Goal: Task Accomplishment & Management: Manage account settings

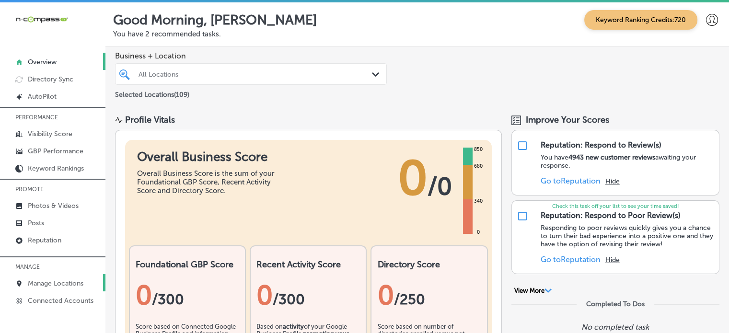
click at [64, 281] on p "Manage Locations" at bounding box center [56, 283] width 56 height 8
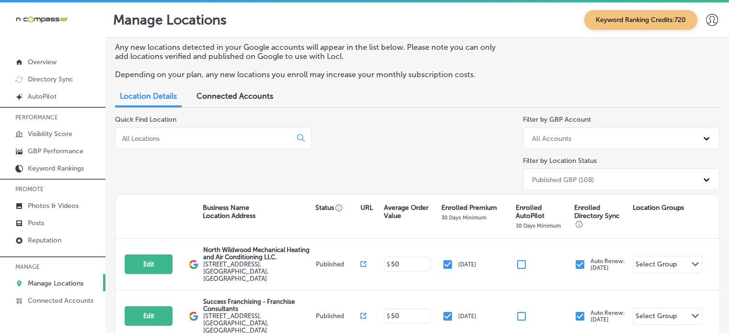
click at [159, 136] on input at bounding box center [205, 138] width 168 height 9
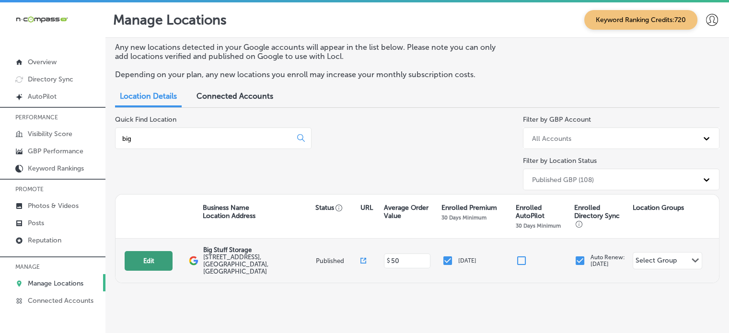
type input "big"
click at [153, 253] on button "Edit" at bounding box center [149, 261] width 48 height 20
select select "US"
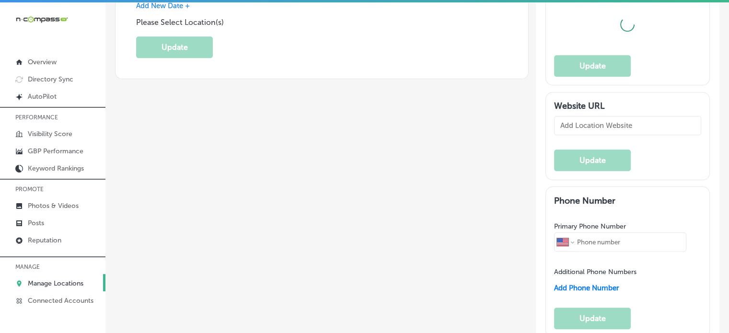
type input "Big Stuff Storage"
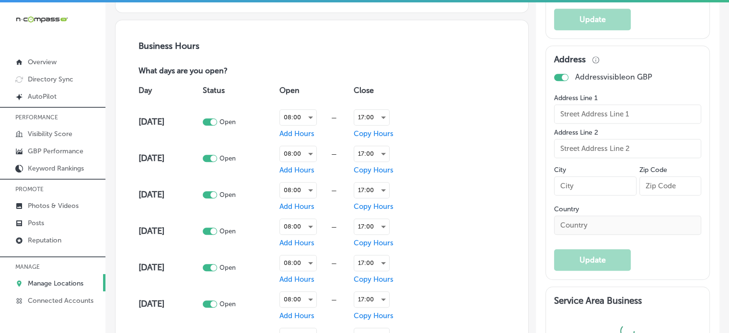
type input "[STREET_ADDRESS]"
type input "[GEOGRAPHIC_DATA]"
type input "80549"
type input "US"
type input "[URL][DOMAIN_NAME]"
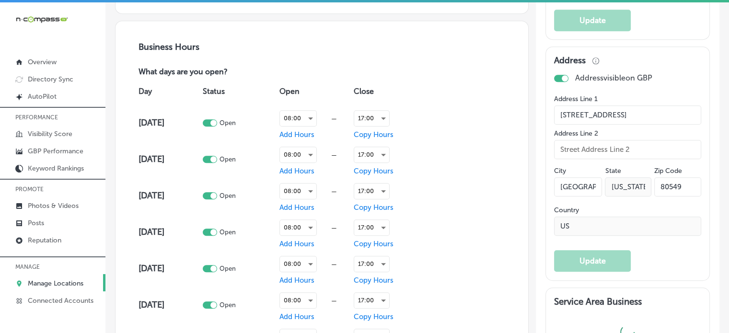
checkbox input "true"
type textarea "Big Stuff Storage has served [GEOGRAPHIC_DATA], [GEOGRAPHIC_DATA], and surround…"
type input "[PHONE_NUMBER]"
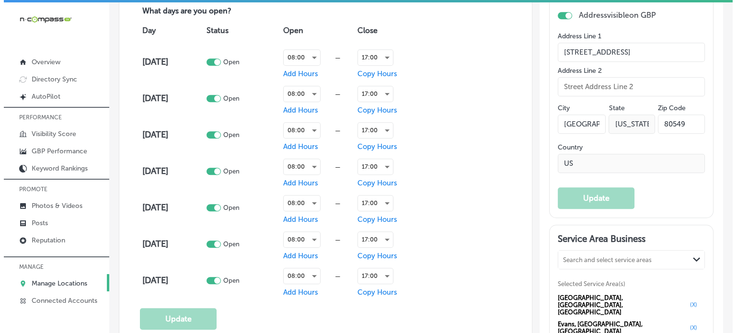
scroll to position [683, 0]
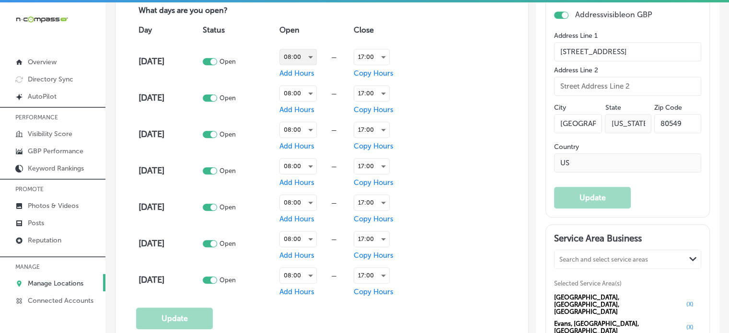
click at [299, 60] on div "08:00" at bounding box center [298, 56] width 36 height 15
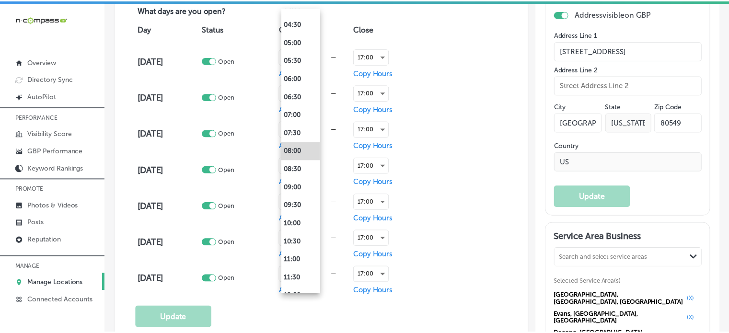
scroll to position [0, 0]
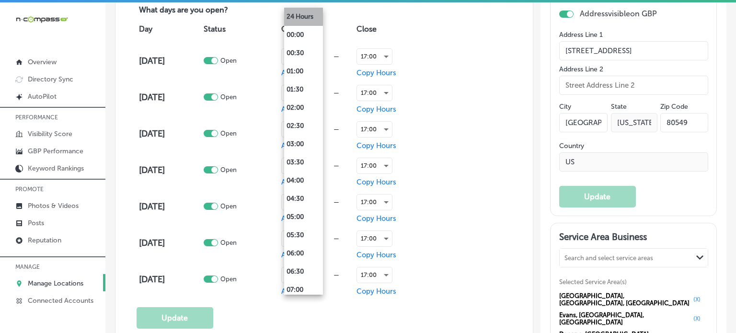
click at [302, 17] on li "24 Hours" at bounding box center [303, 17] width 39 height 18
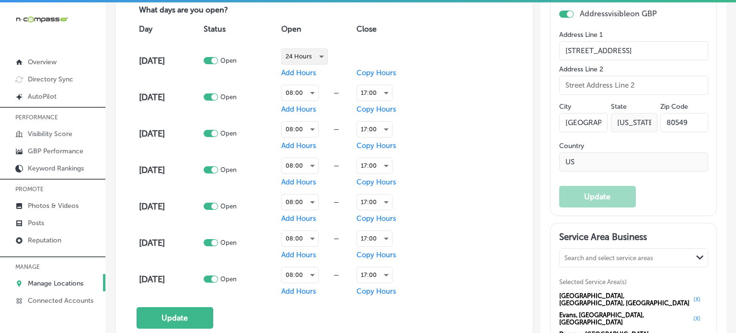
scroll to position [683, 0]
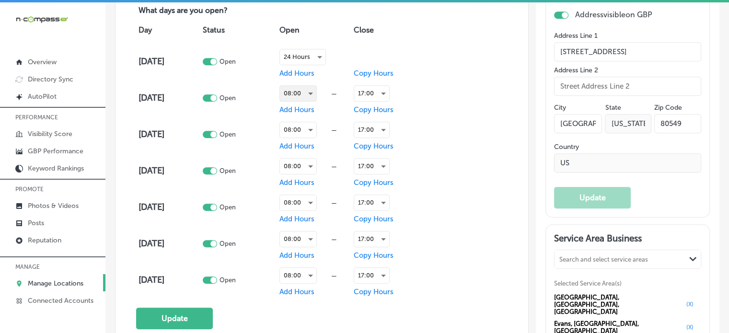
click at [305, 90] on div "08:00" at bounding box center [298, 93] width 36 height 15
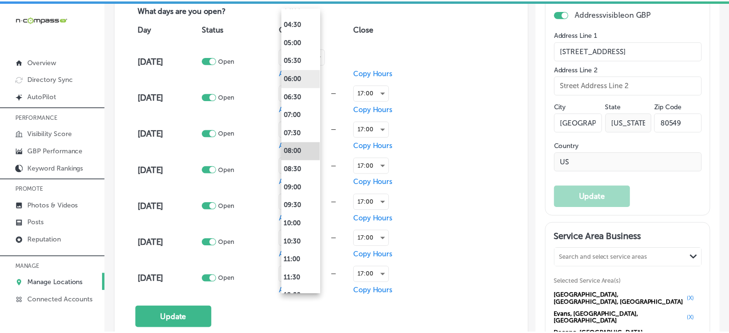
scroll to position [0, 0]
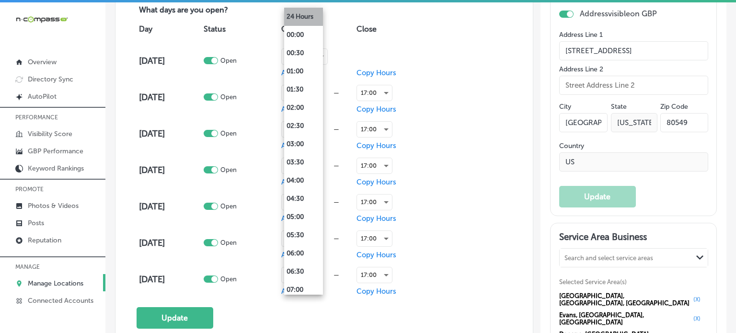
click at [303, 17] on li "24 Hours" at bounding box center [303, 17] width 39 height 18
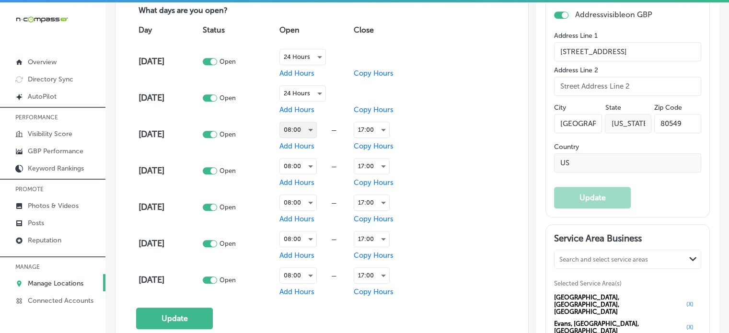
click at [305, 124] on div "08:00" at bounding box center [298, 129] width 36 height 15
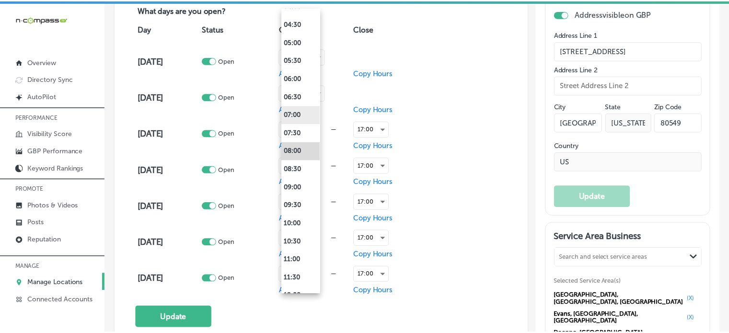
scroll to position [0, 0]
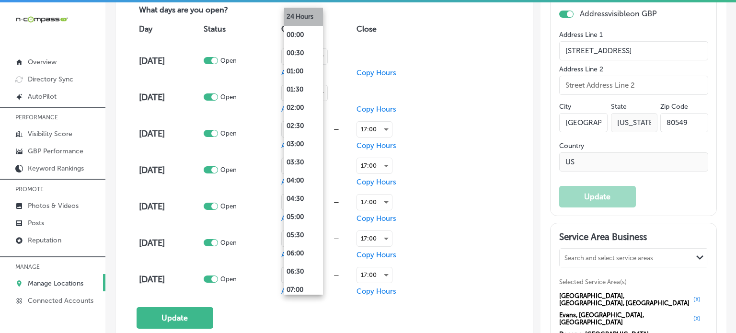
click at [303, 17] on li "24 Hours" at bounding box center [303, 17] width 39 height 18
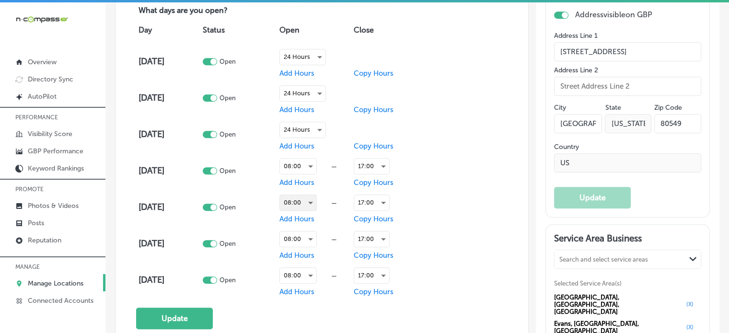
click at [300, 197] on div "08:00" at bounding box center [298, 202] width 36 height 15
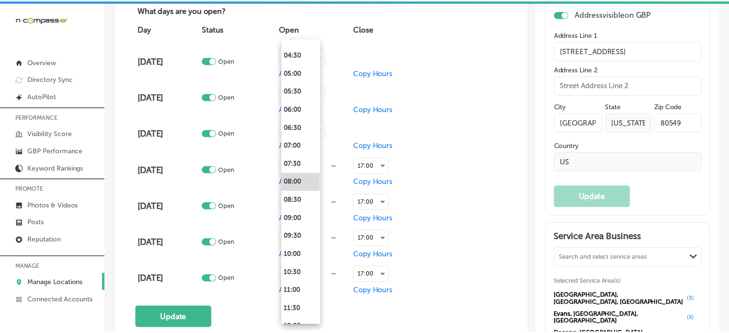
scroll to position [0, 0]
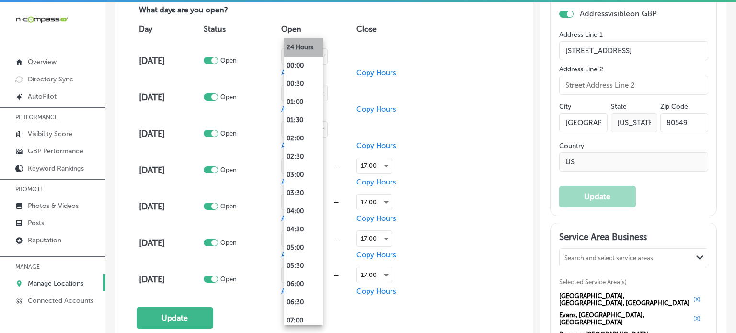
click at [304, 49] on li "24 Hours" at bounding box center [303, 47] width 39 height 18
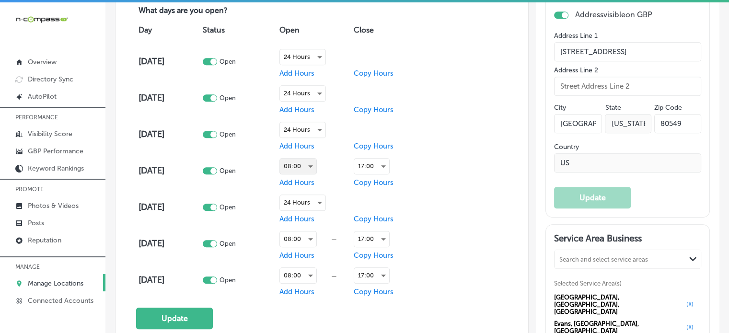
click at [299, 159] on div "08:00" at bounding box center [298, 166] width 36 height 15
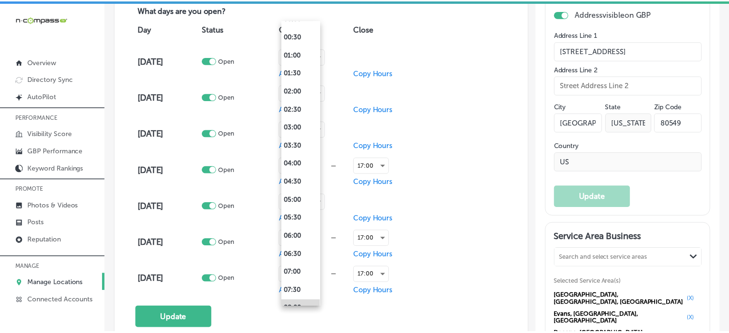
scroll to position [0, 0]
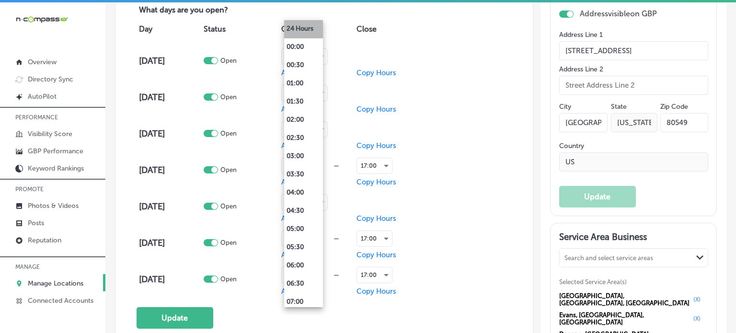
click at [303, 28] on li "24 Hours" at bounding box center [303, 29] width 39 height 18
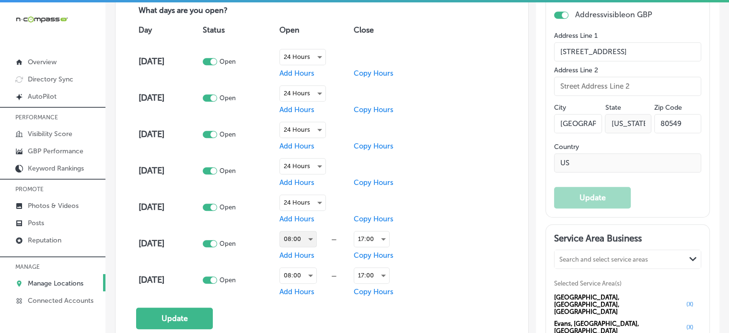
click at [302, 241] on div "08:00" at bounding box center [298, 239] width 36 height 15
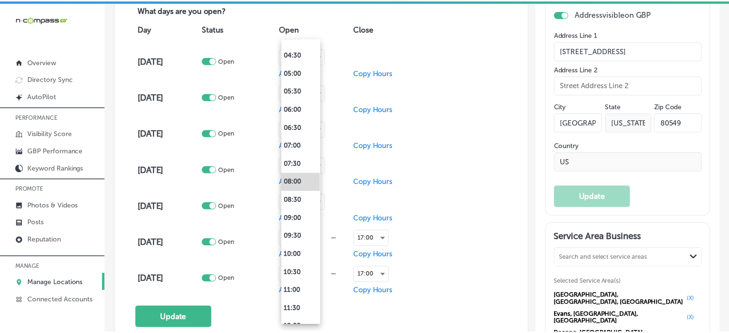
scroll to position [0, 0]
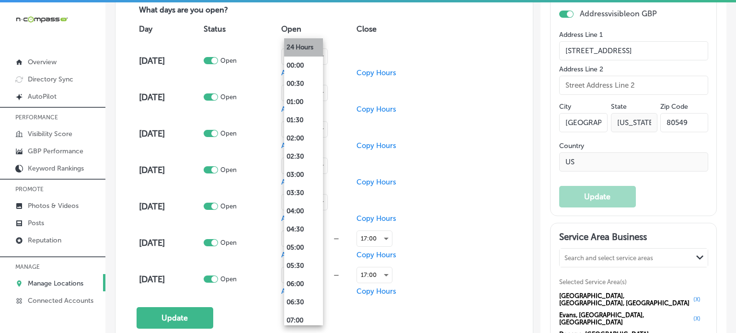
click at [310, 46] on li "24 Hours" at bounding box center [303, 47] width 39 height 18
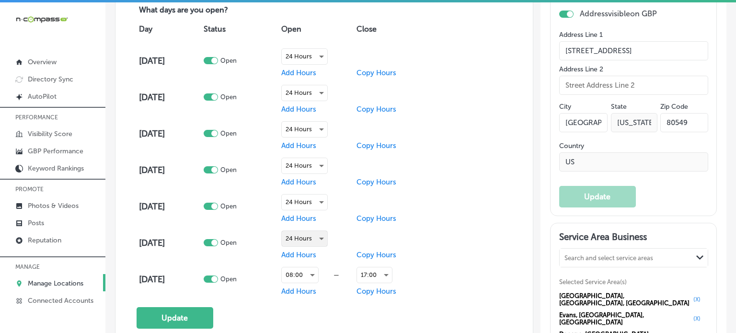
scroll to position [683, 0]
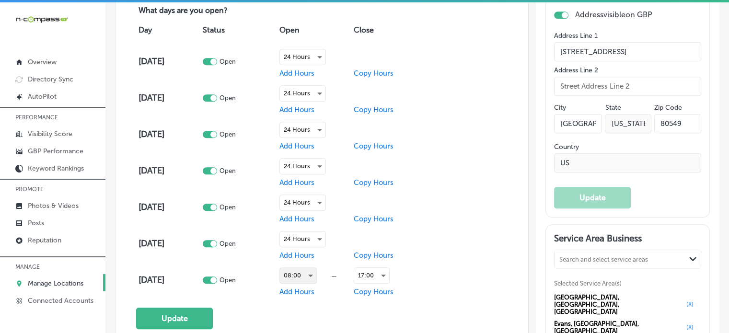
click at [300, 272] on div "08:00" at bounding box center [298, 275] width 36 height 15
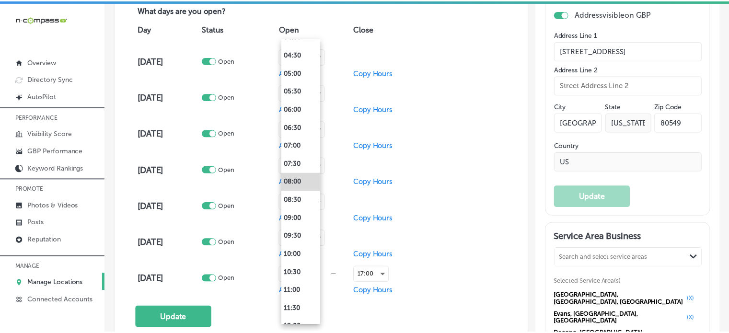
scroll to position [0, 0]
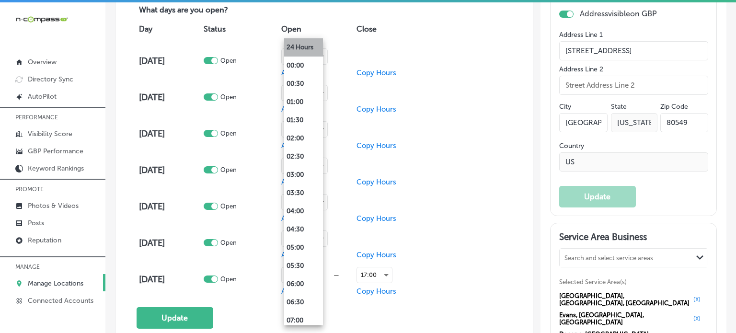
click at [310, 53] on li "24 Hours" at bounding box center [303, 47] width 39 height 18
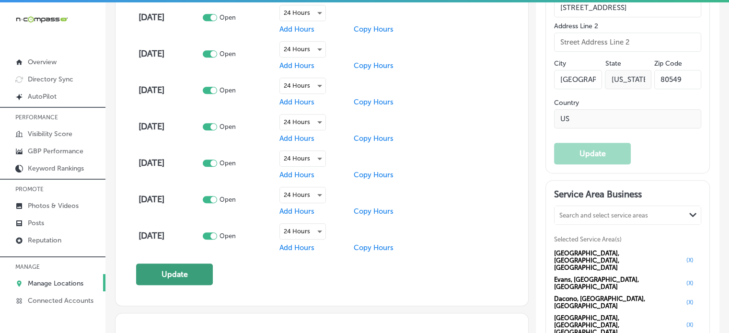
click at [181, 276] on button "Update" at bounding box center [174, 275] width 77 height 22
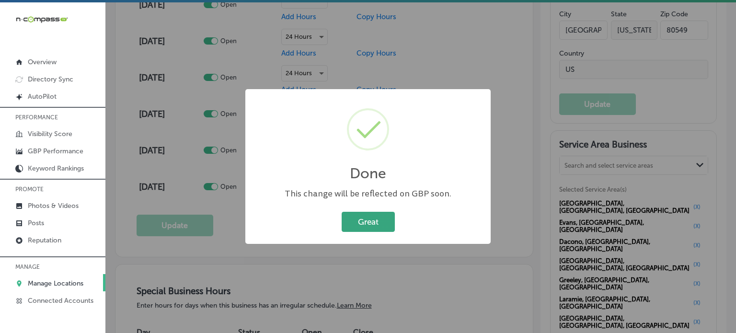
click at [379, 226] on button "Great" at bounding box center [368, 222] width 53 height 20
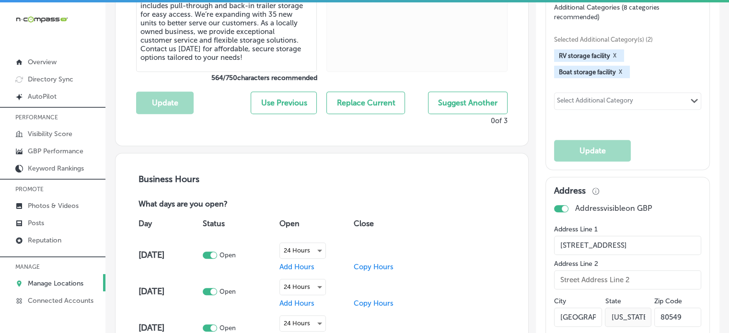
scroll to position [455, 0]
